Goal: Check status

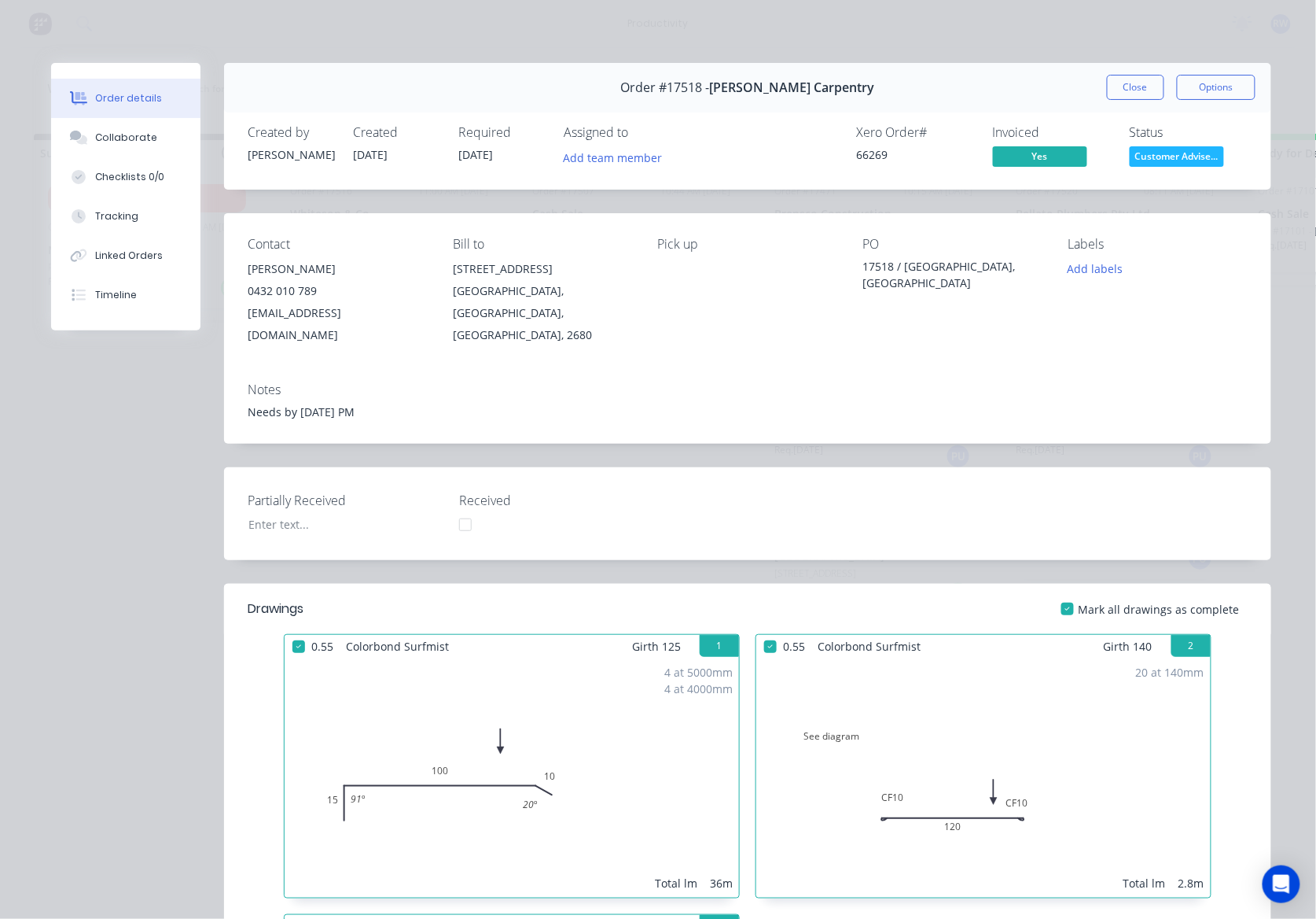
scroll to position [1108, 0]
click at [1112, 90] on button "Close" at bounding box center [1136, 87] width 57 height 25
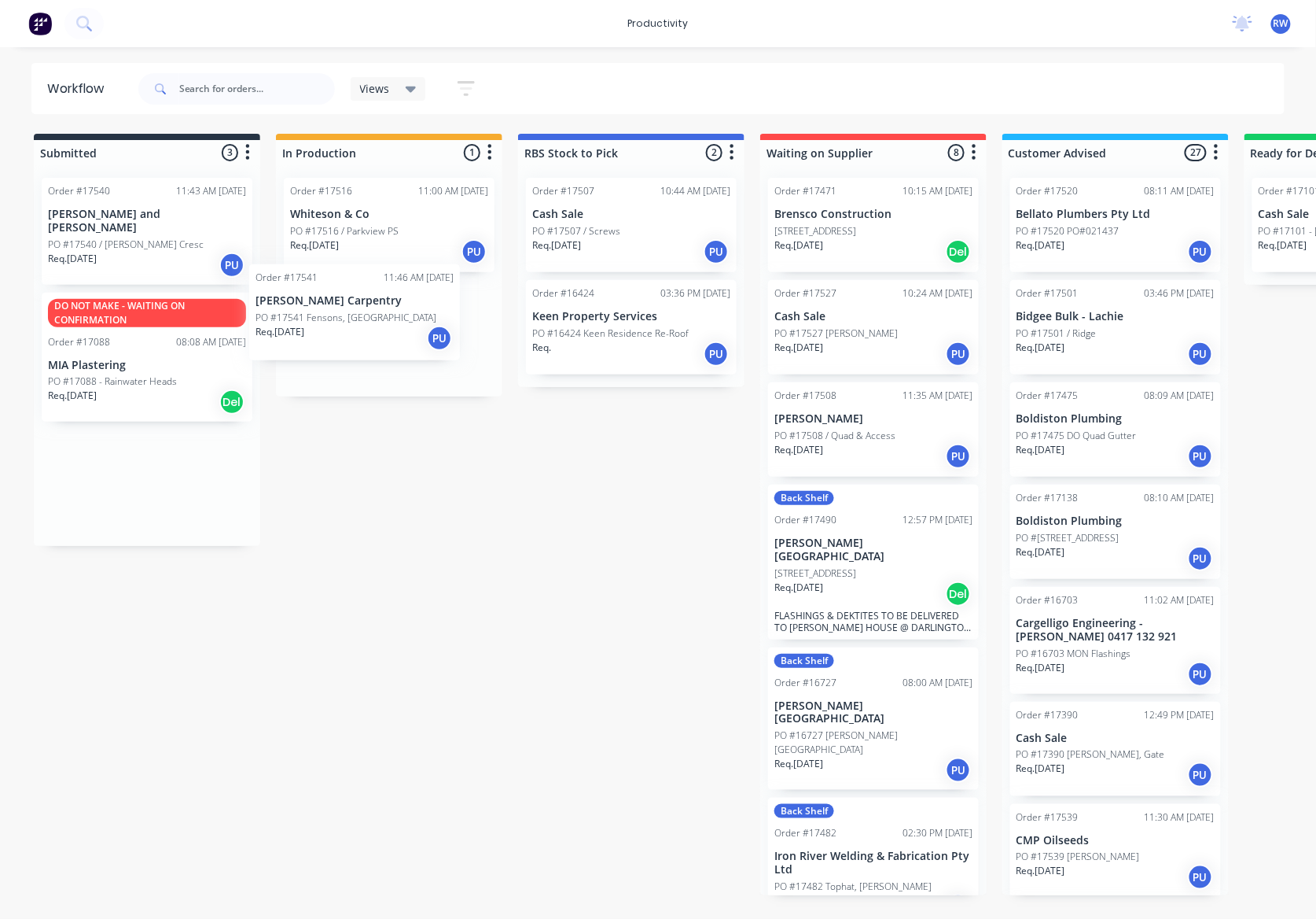
drag, startPoint x: 114, startPoint y: 243, endPoint x: 326, endPoint y: 329, distance: 228.8
click at [326, 329] on div "Submitted 3 Sort By Created date Required date Order number Customer name Most …" at bounding box center [958, 514] width 1938 height 762
click at [172, 256] on div "Req. [DATE] PU" at bounding box center [147, 265] width 198 height 27
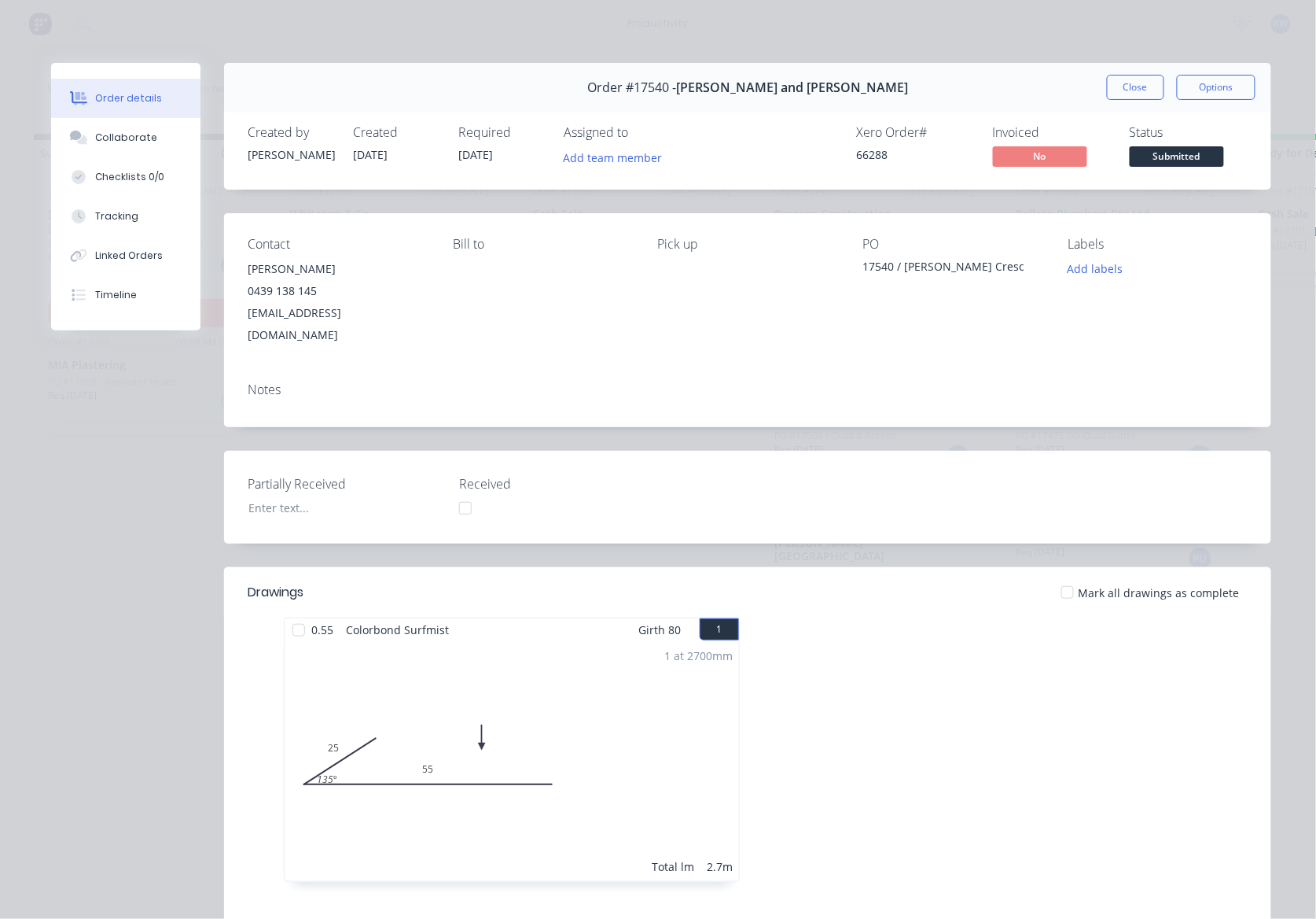
click at [1061, 577] on div at bounding box center [1067, 592] width 31 height 31
click at [1178, 157] on span "Submitted" at bounding box center [1177, 156] width 94 height 20
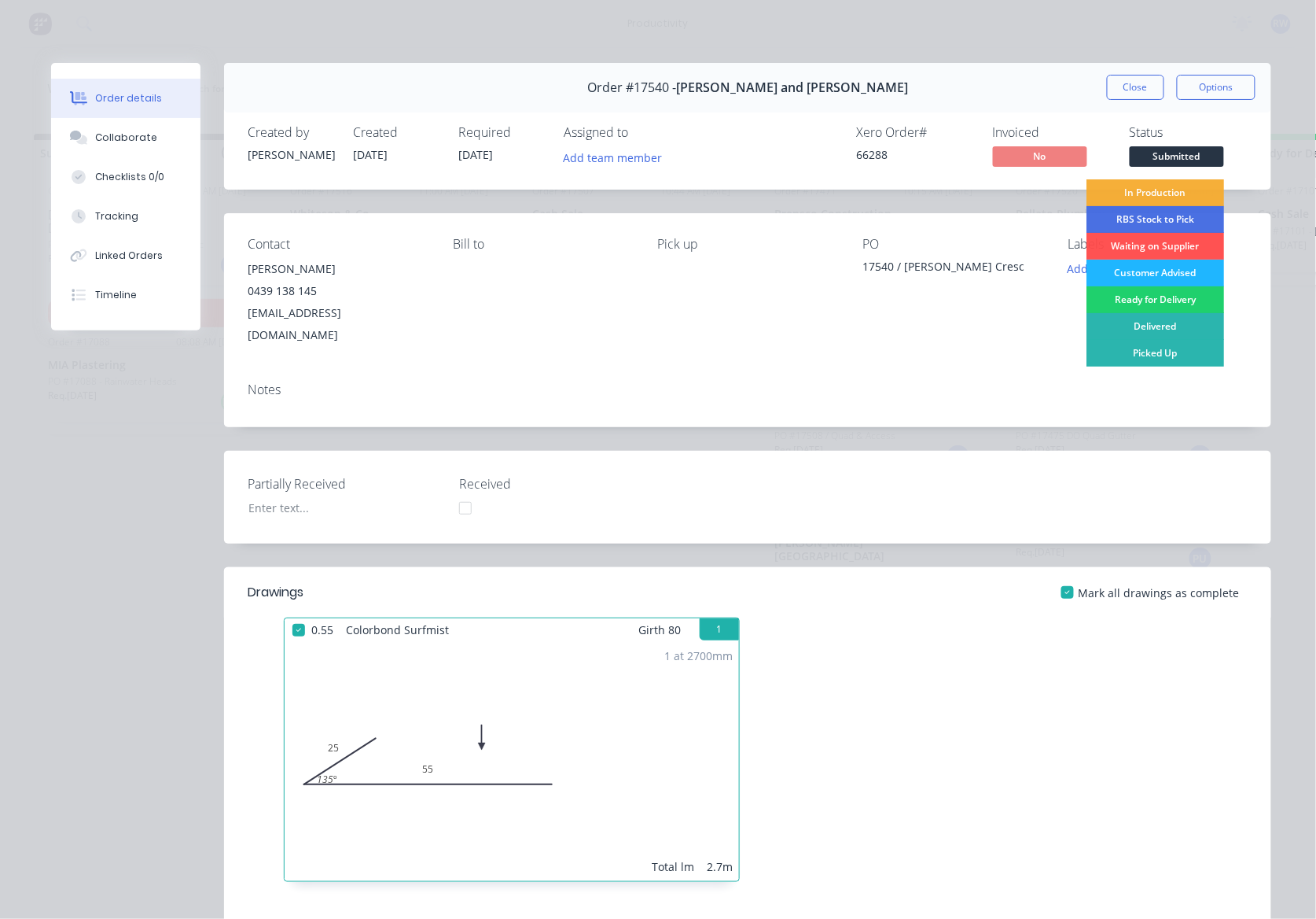
click at [1174, 271] on div "Customer Advised" at bounding box center [1156, 273] width 137 height 27
